Goal: Information Seeking & Learning: Compare options

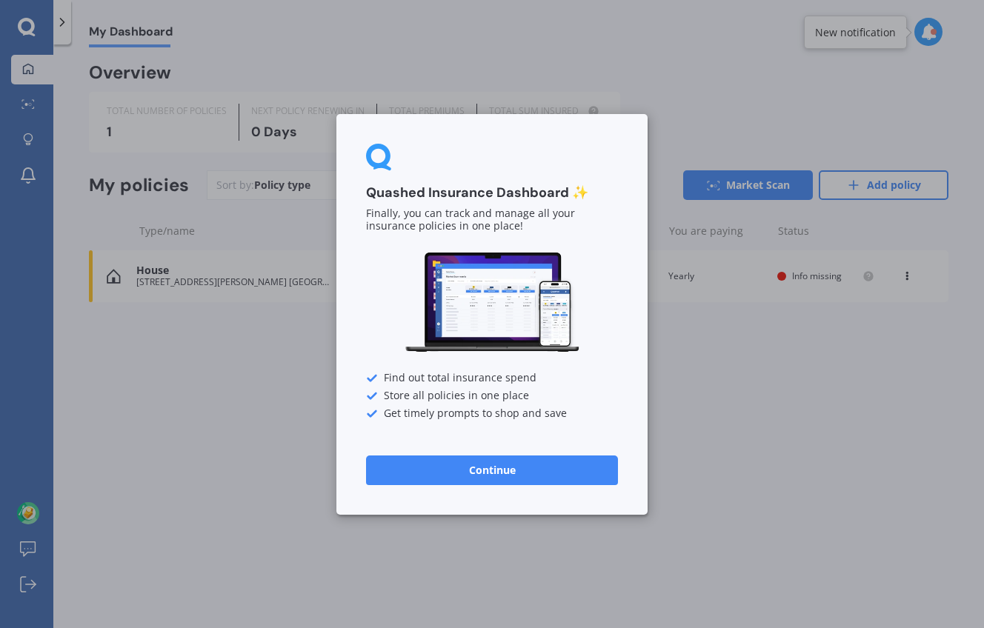
click at [562, 474] on button "Continue" at bounding box center [492, 470] width 252 height 30
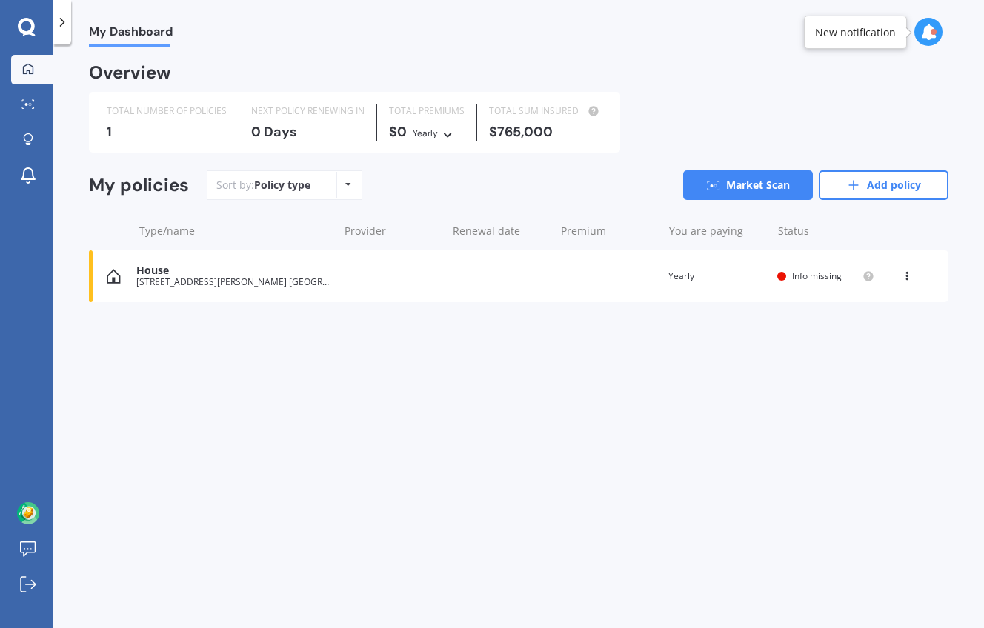
click at [252, 277] on div "[STREET_ADDRESS][PERSON_NAME] [GEOGRAPHIC_DATA]" at bounding box center [233, 282] width 194 height 10
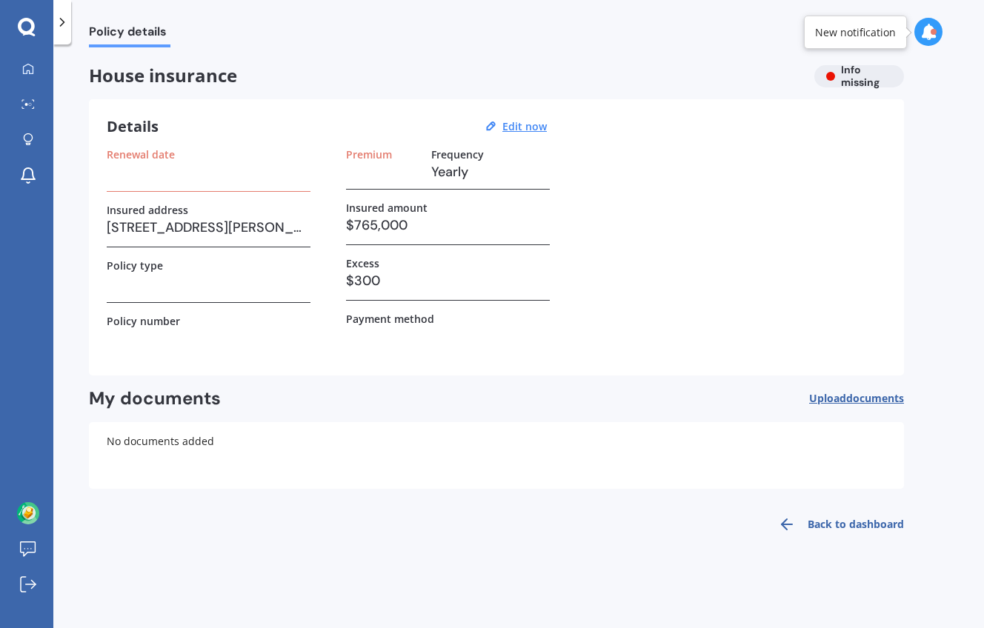
click at [830, 528] on link "Back to dashboard" at bounding box center [836, 525] width 135 height 36
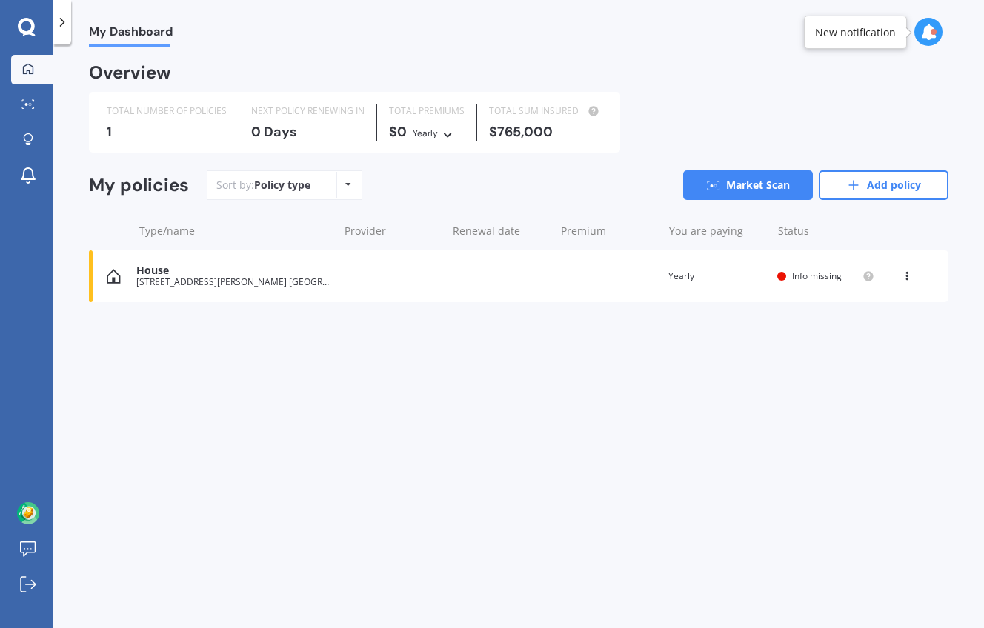
click at [828, 277] on span "Info missing" at bounding box center [817, 276] width 50 height 13
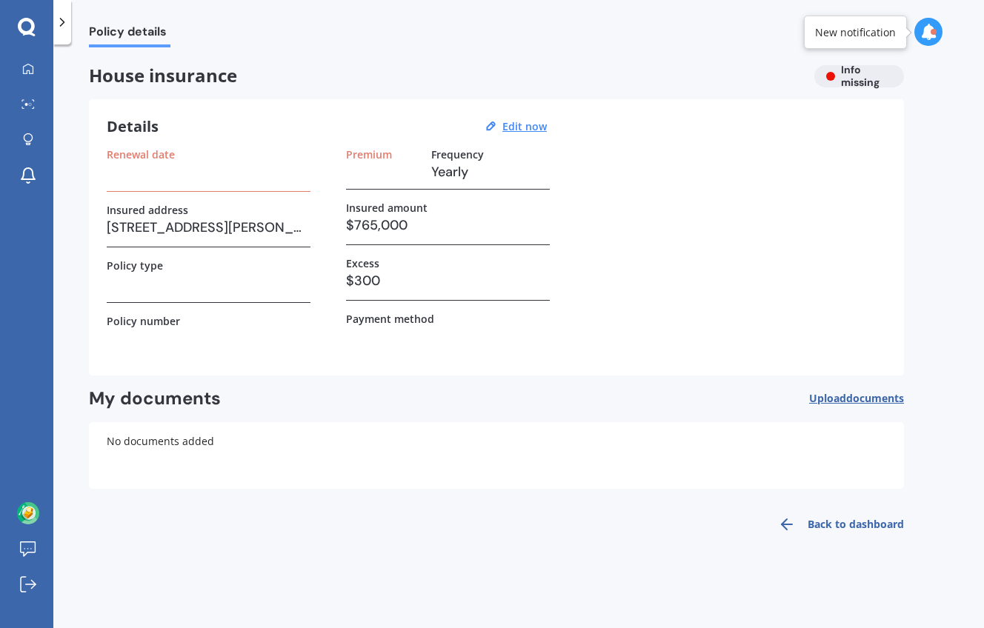
click at [849, 84] on div "House insurance Info missing" at bounding box center [496, 76] width 815 height 22
click at [826, 401] on span "Upload documents" at bounding box center [856, 399] width 95 height 12
click at [818, 525] on link "Back to dashboard" at bounding box center [836, 525] width 135 height 36
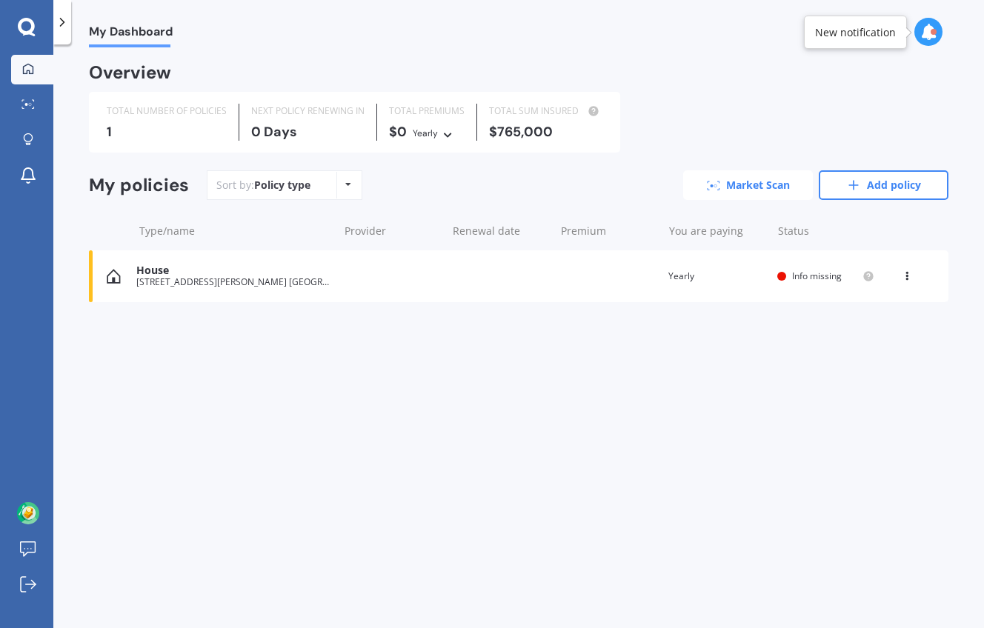
click at [756, 179] on link "Market Scan" at bounding box center [748, 185] width 130 height 30
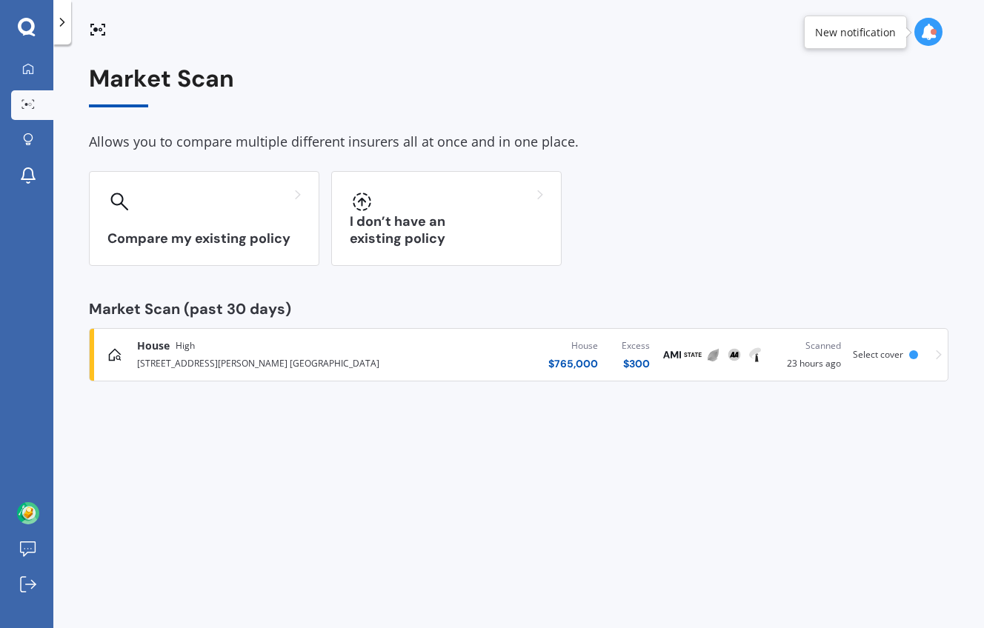
click at [871, 361] on div "House [GEOGRAPHIC_DATA][STREET_ADDRESS][PERSON_NAME] [GEOGRAPHIC_DATA] $ 765,00…" at bounding box center [519, 355] width 846 height 44
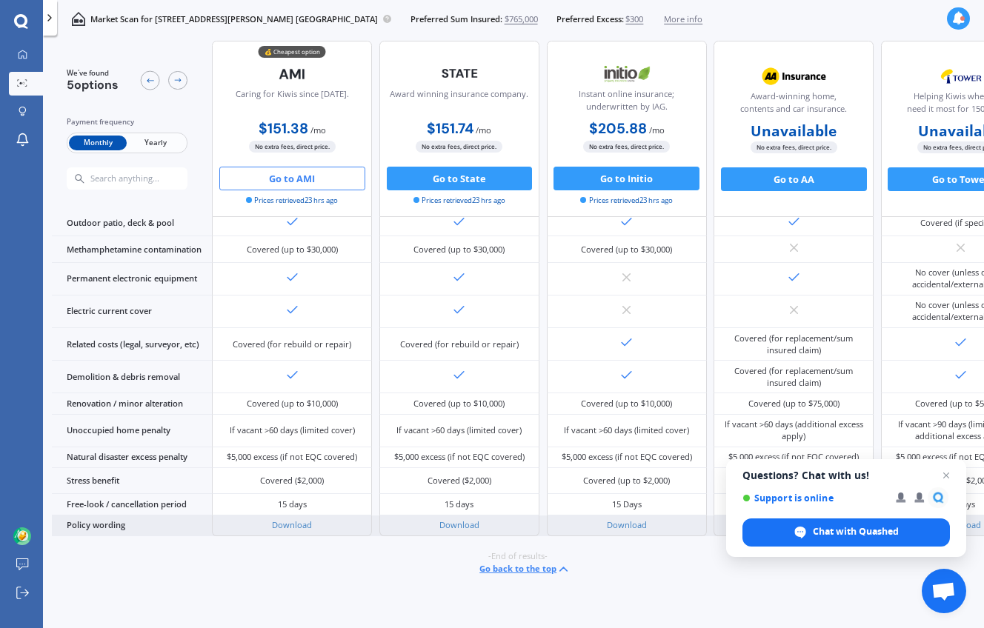
scroll to position [612, 0]
click at [298, 520] on link "Download" at bounding box center [292, 525] width 40 height 11
